Goal: Information Seeking & Learning: Find specific fact

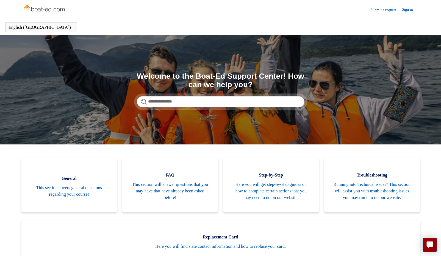
type input "**********"
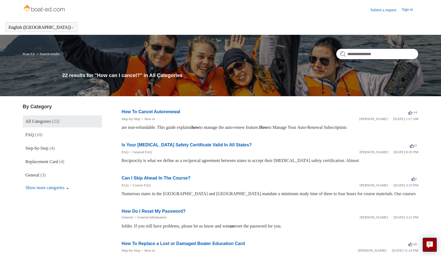
click at [384, 54] on input "**********" at bounding box center [377, 54] width 82 height 11
type input "**********"
